Goal: Download file/media

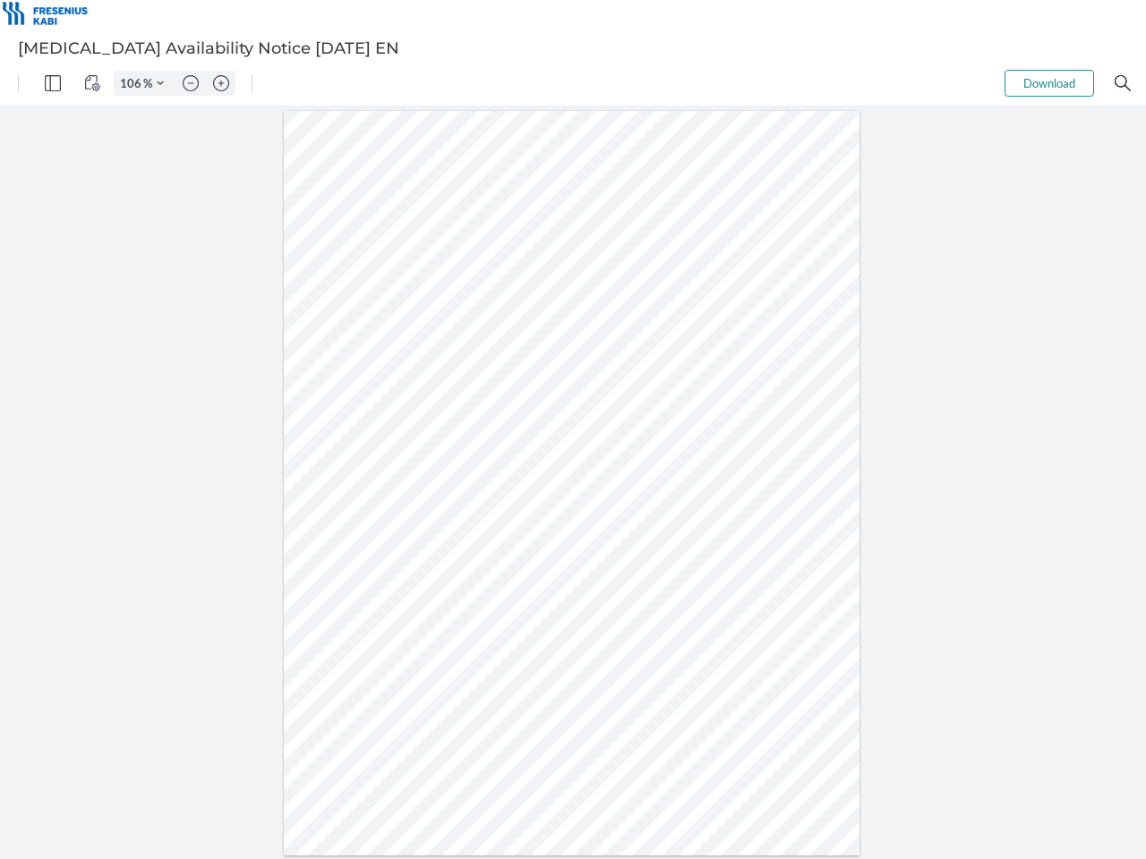
click at [53, 83] on img "Panel" at bounding box center [53, 83] width 16 height 16
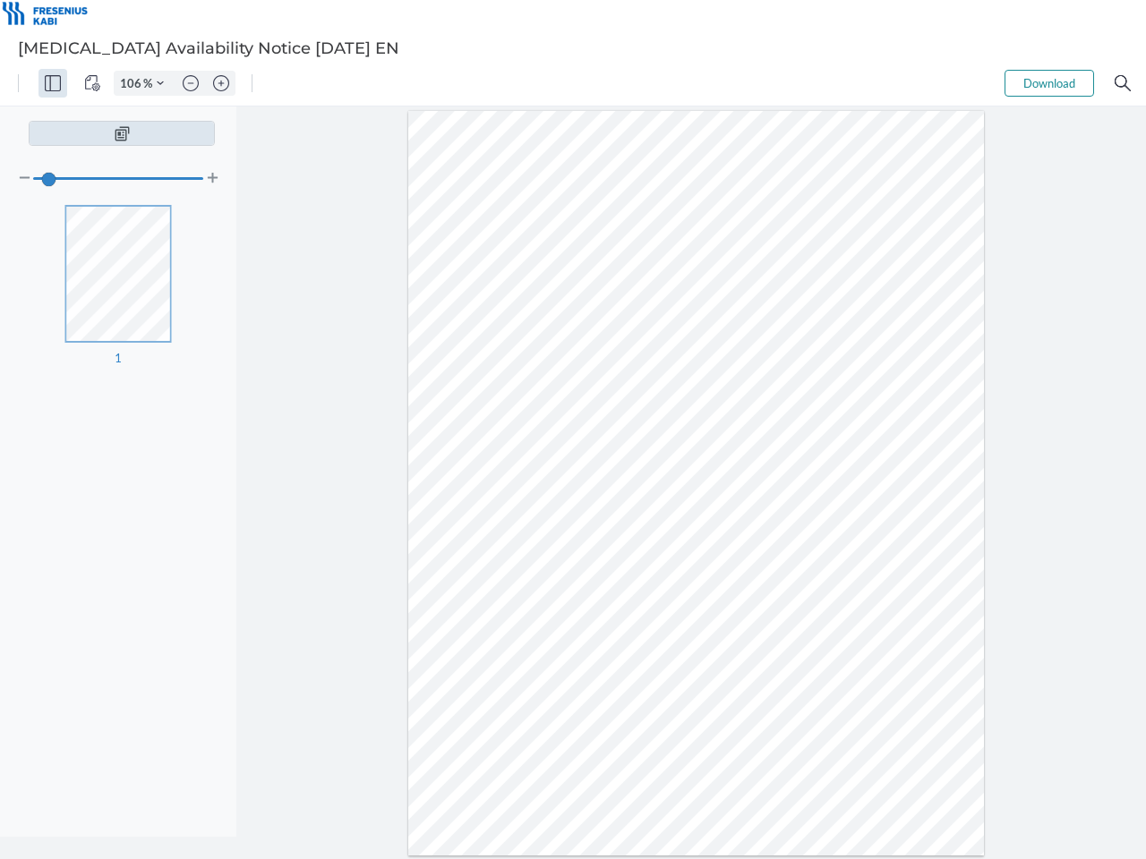
click at [92, 83] on img "View Controls" at bounding box center [92, 83] width 16 height 16
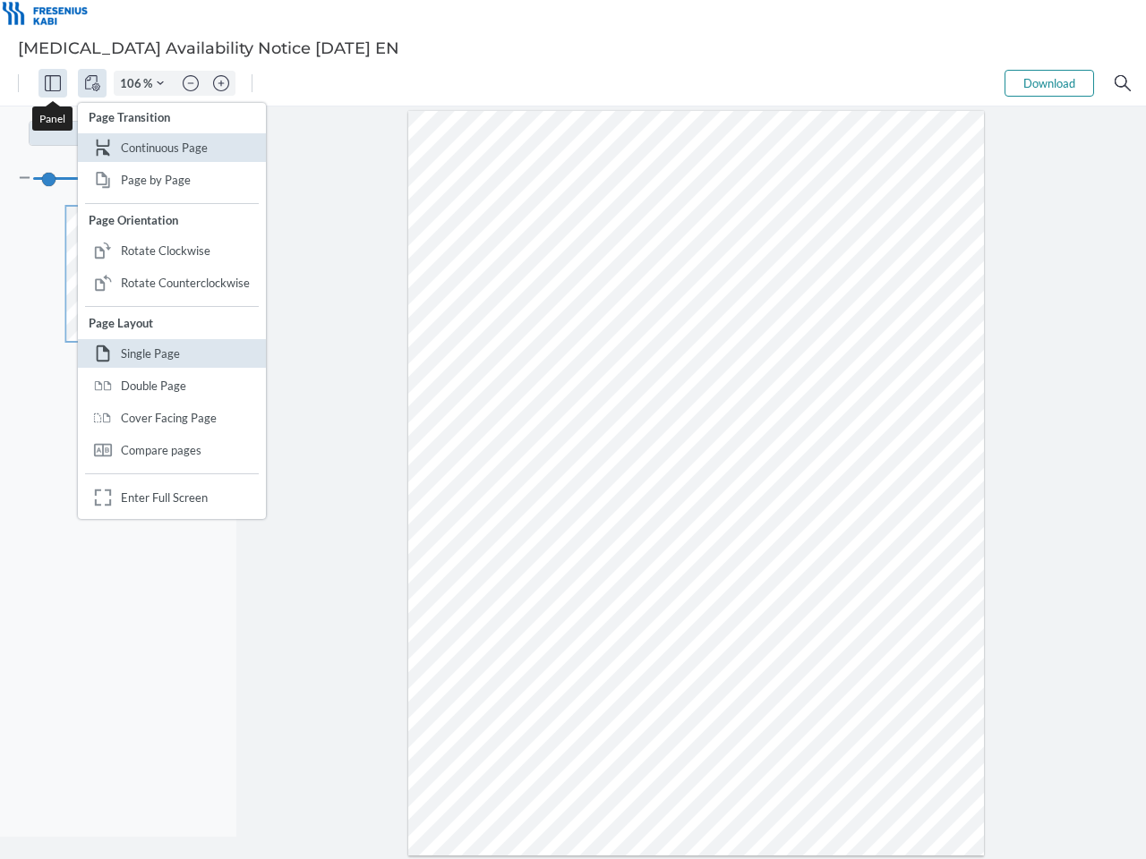
click at [133, 83] on input "106" at bounding box center [129, 83] width 29 height 16
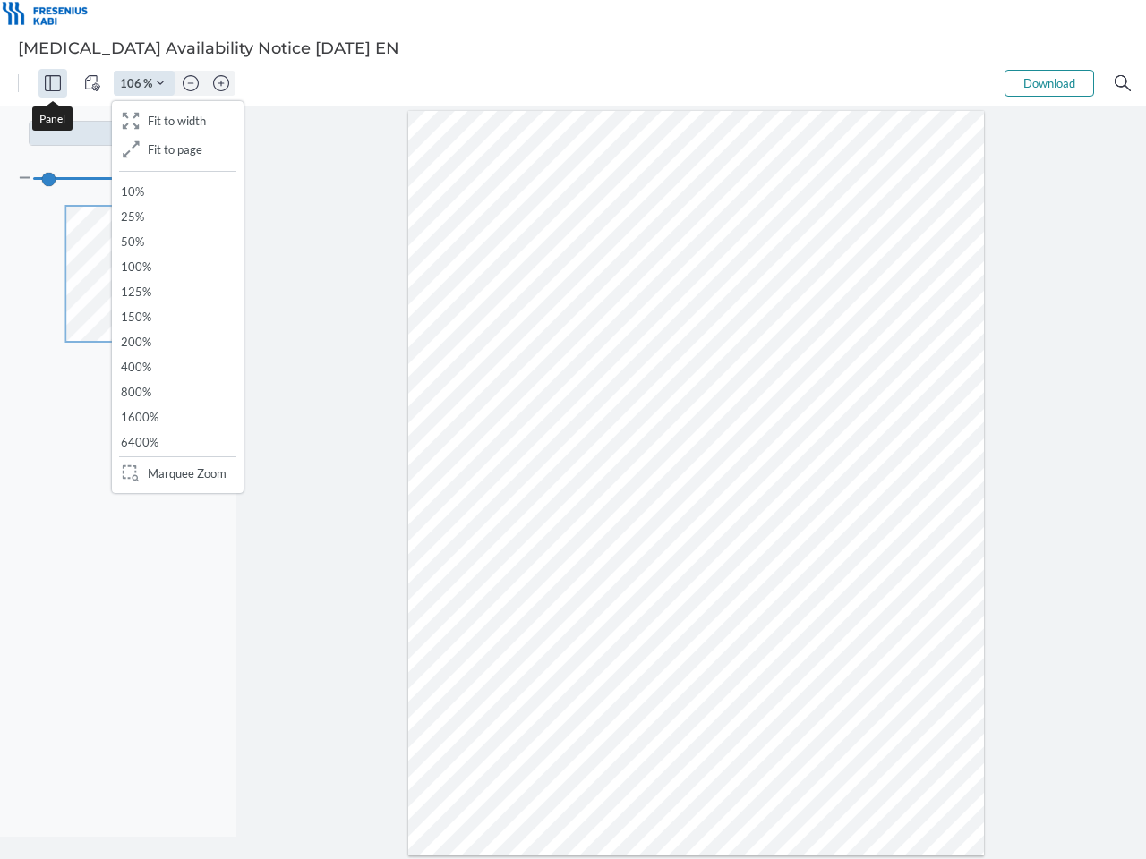
click at [160, 83] on img "Zoom Controls" at bounding box center [160, 83] width 7 height 7
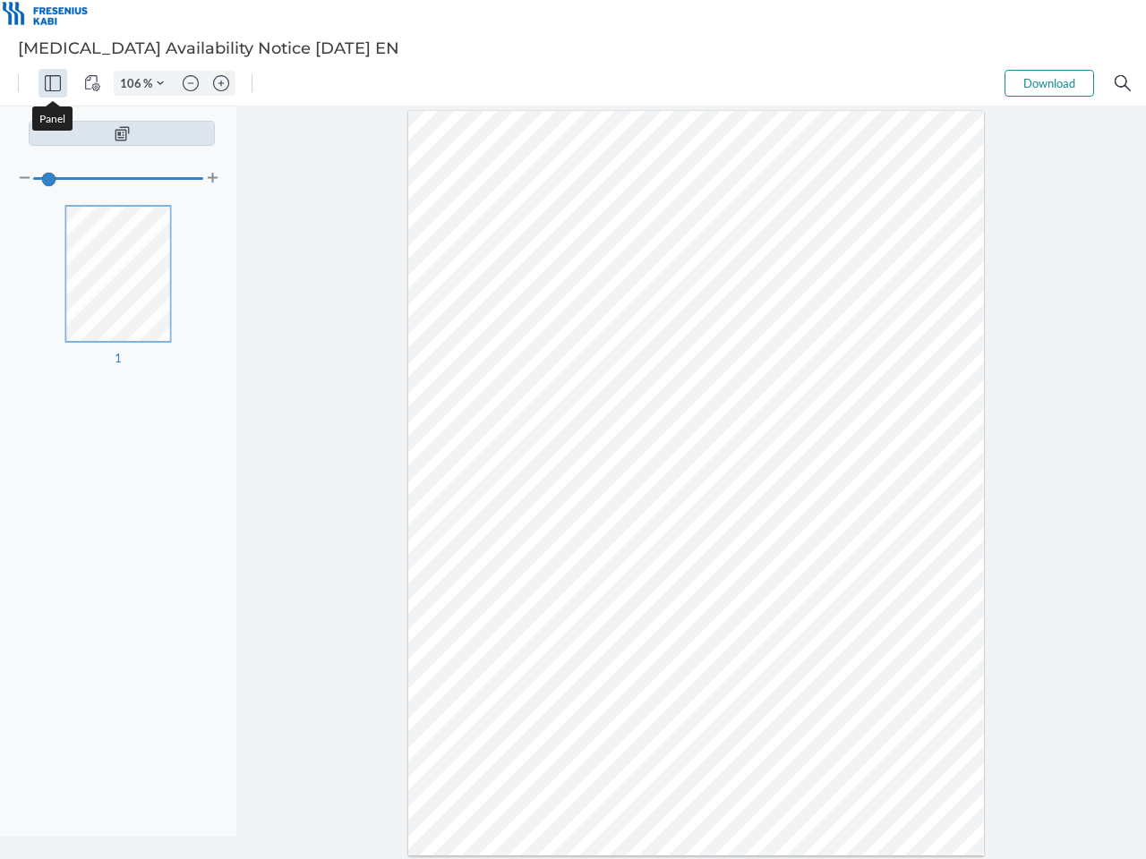
click at [191, 83] on img "Zoom out" at bounding box center [191, 83] width 16 height 16
click at [221, 83] on img "Zoom in" at bounding box center [221, 83] width 16 height 16
type input "106"
click at [1049, 83] on button "Download" at bounding box center [1049, 83] width 90 height 27
click at [1123, 83] on img "Search" at bounding box center [1122, 83] width 16 height 16
